Goal: Task Accomplishment & Management: Manage account settings

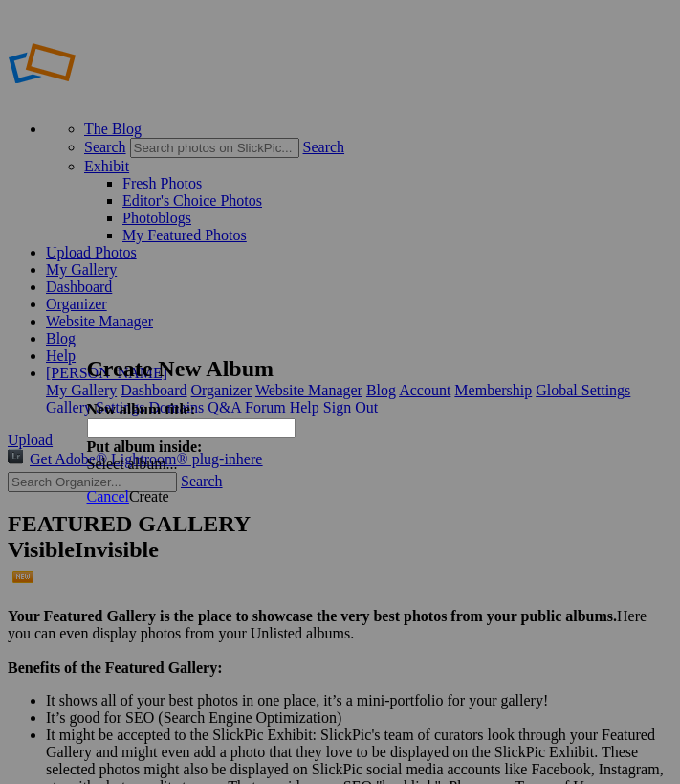
click at [129, 488] on span "Cancel" at bounding box center [108, 496] width 42 height 16
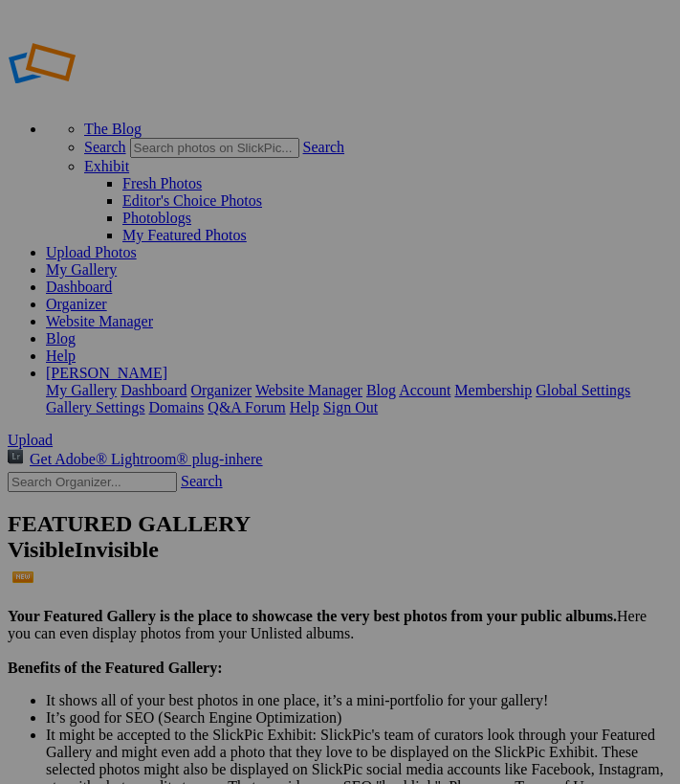
scroll to position [0, 238]
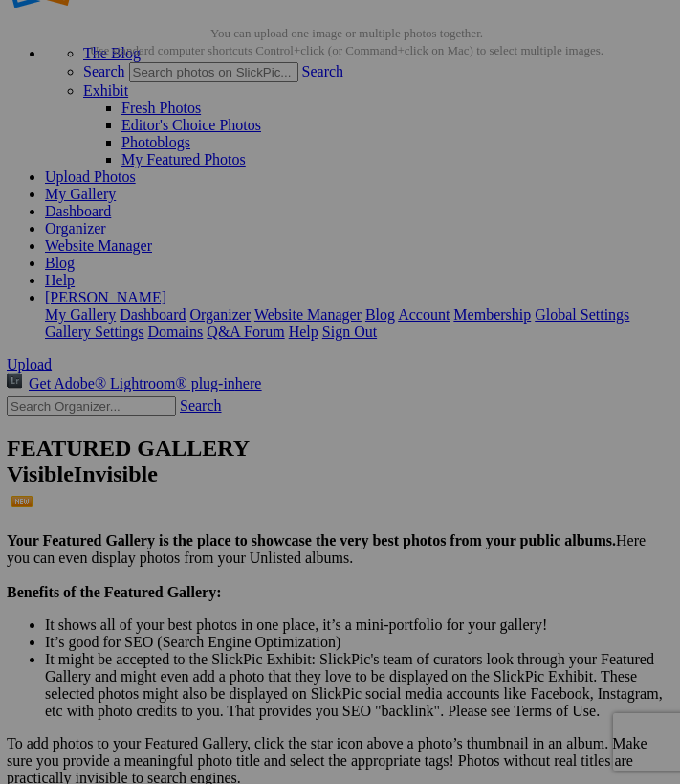
scroll to position [78, 1]
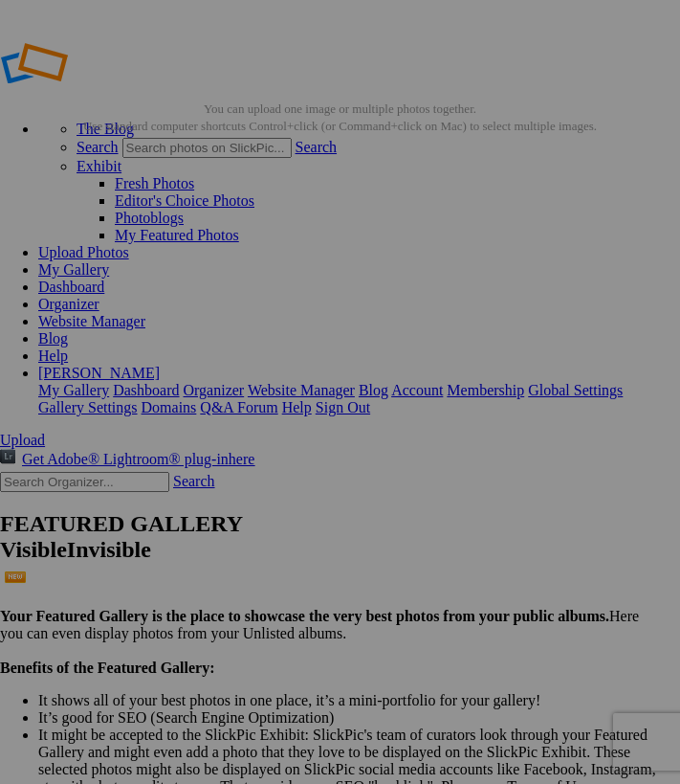
scroll to position [-1, 9]
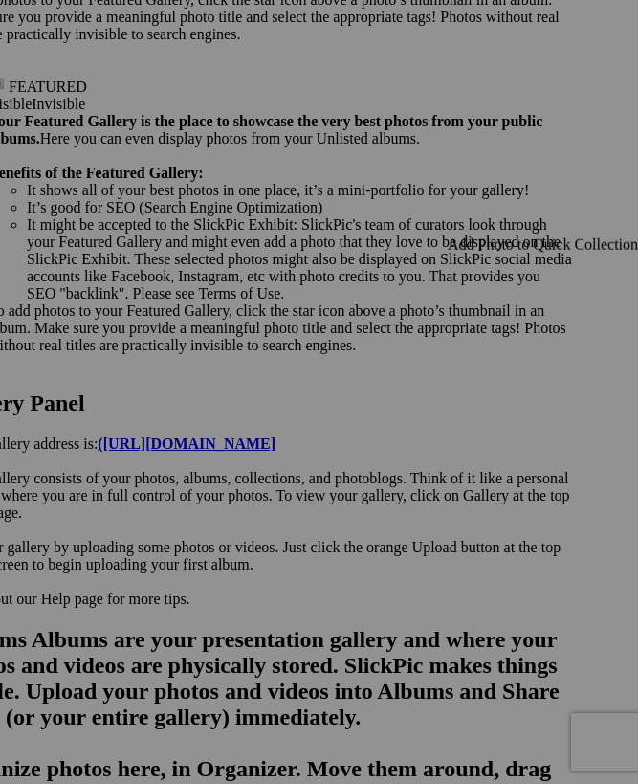
scroll to position [837, 237]
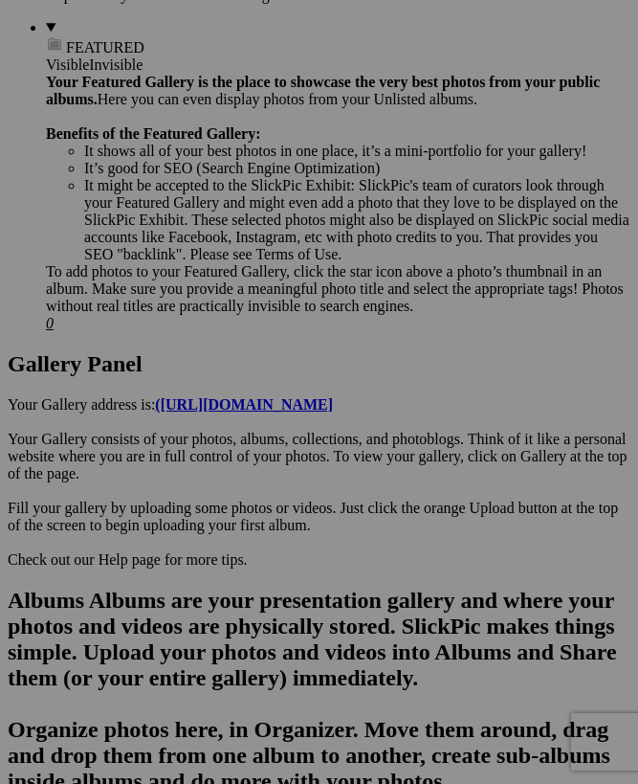
scroll to position [881, 0]
